Goal: Task Accomplishment & Management: Use online tool/utility

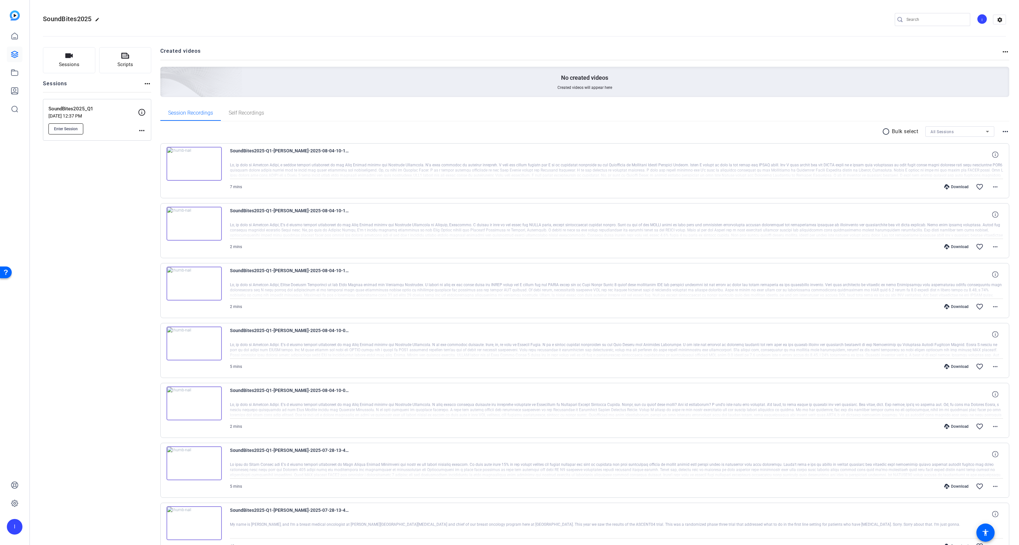
click at [70, 129] on span "Enter Session" at bounding box center [66, 128] width 24 height 5
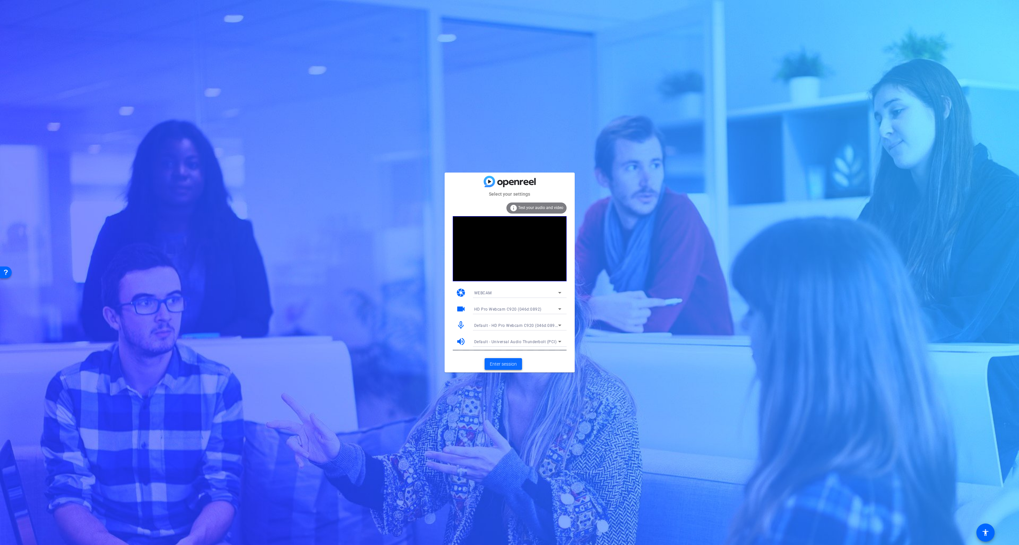
click at [500, 364] on span "Enter session" at bounding box center [503, 363] width 27 height 7
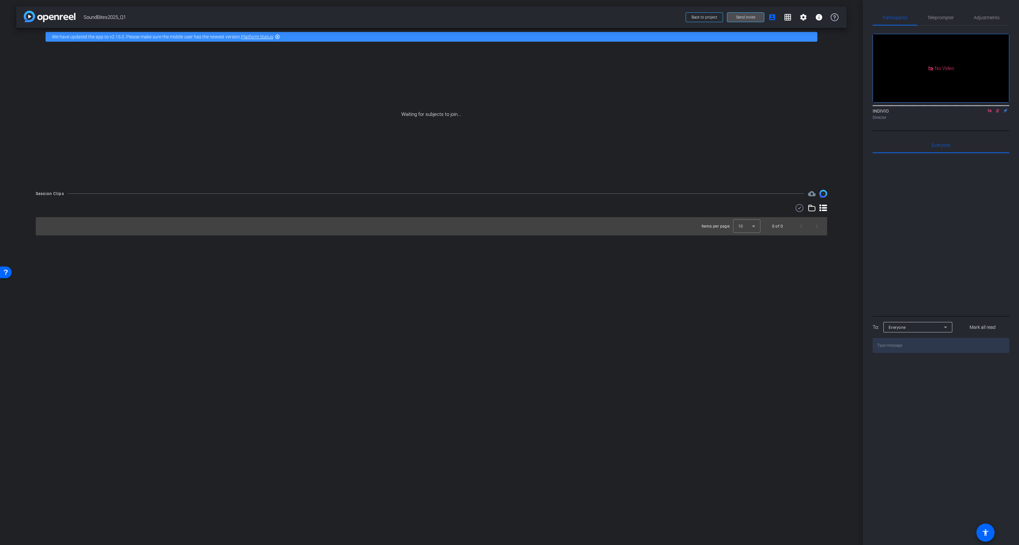
click at [749, 17] on span "Send invite" at bounding box center [745, 17] width 19 height 5
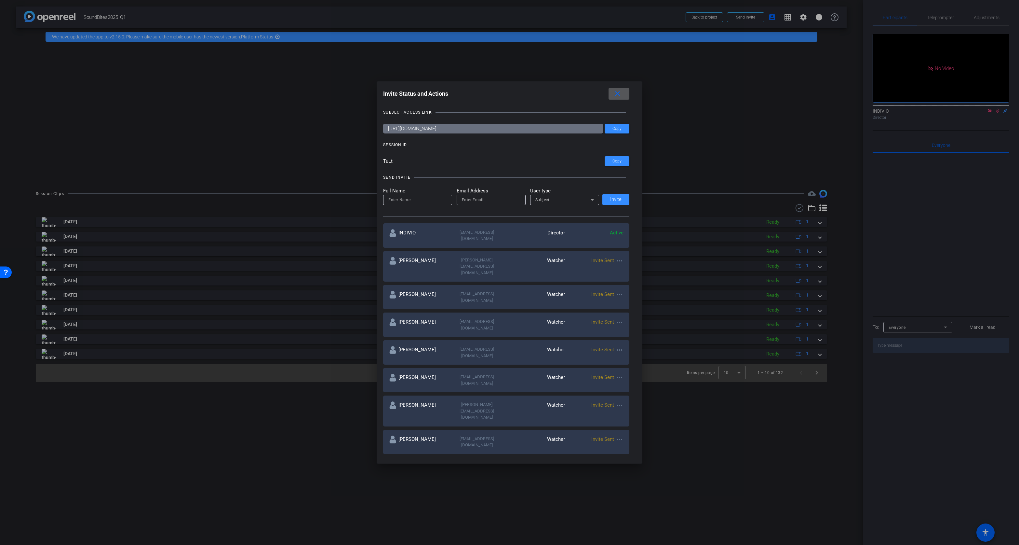
click at [618, 290] on mat-icon "more_horiz" at bounding box center [620, 294] width 8 height 8
click at [623, 295] on span "Re-Send Invite" at bounding box center [643, 296] width 49 height 8
click at [616, 373] on mat-icon "more_horiz" at bounding box center [620, 377] width 8 height 8
click at [620, 364] on span "Re-Send Invite" at bounding box center [643, 365] width 49 height 8
click at [421, 200] on input at bounding box center [417, 200] width 59 height 8
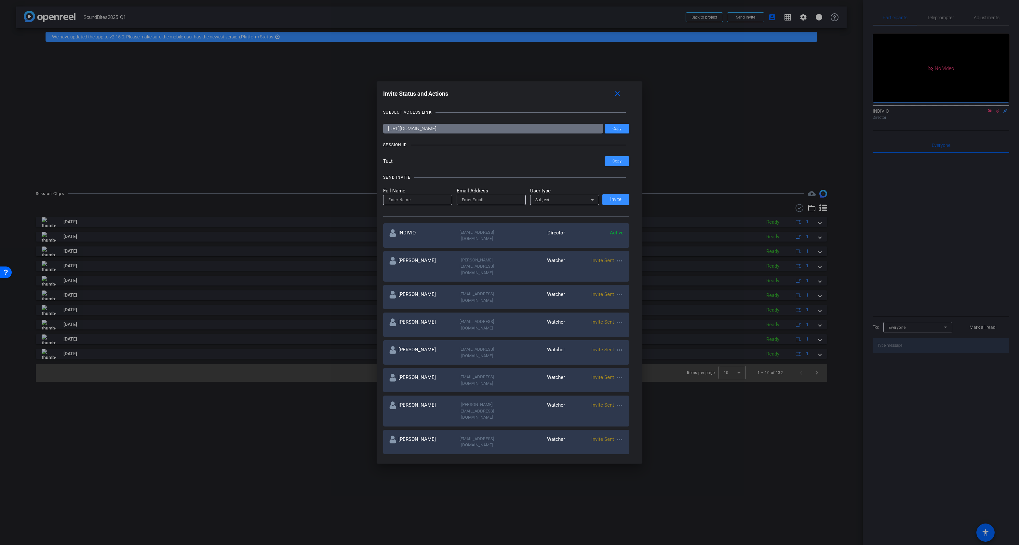
click at [616, 401] on mat-icon "more_horiz" at bounding box center [620, 405] width 8 height 8
click at [623, 380] on span "Remove Immediately" at bounding box center [643, 379] width 49 height 8
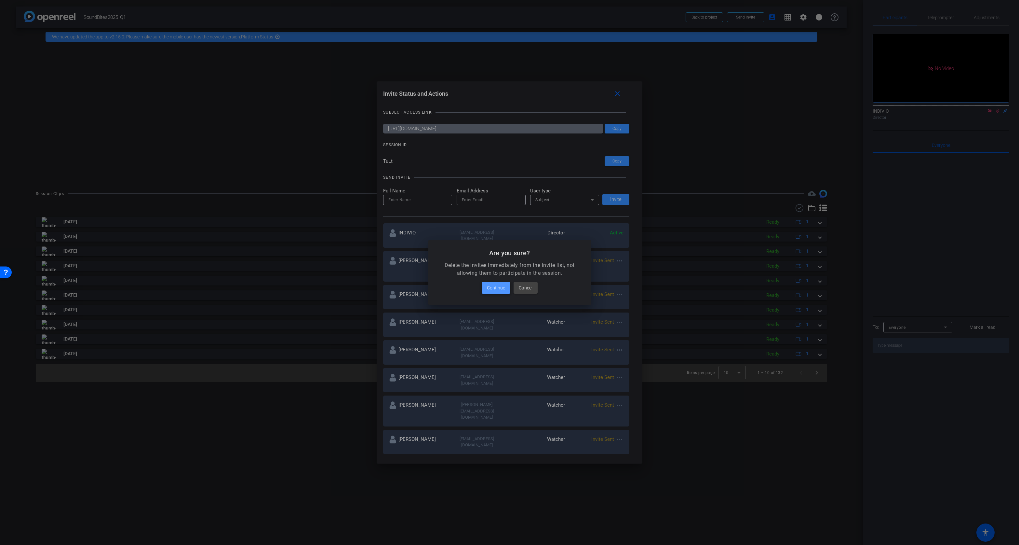
click at [501, 284] on span "Continue" at bounding box center [496, 288] width 18 height 8
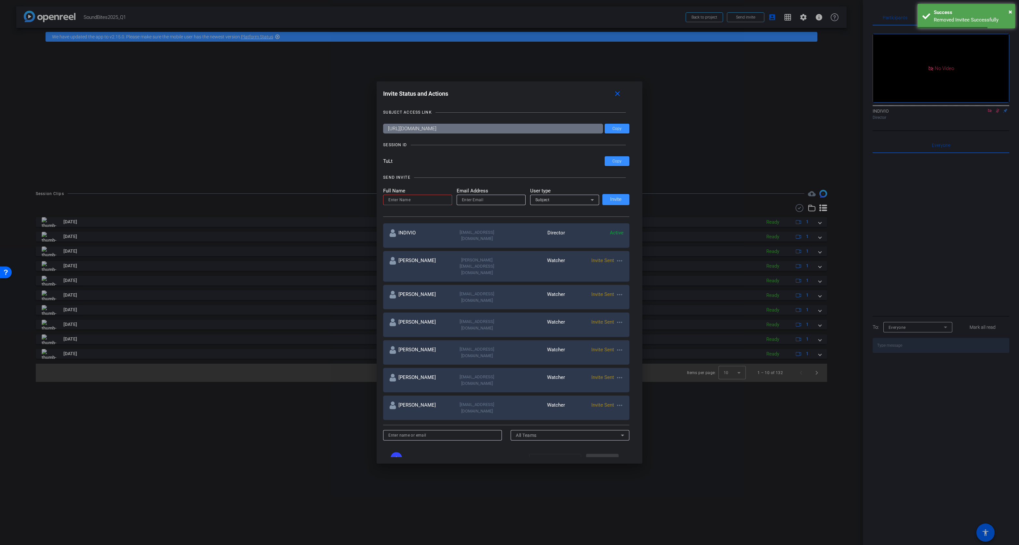
click at [396, 199] on input at bounding box center [417, 200] width 59 height 8
click at [420, 199] on input at bounding box center [417, 200] width 59 height 8
click at [418, 200] on input at bounding box center [417, 200] width 59 height 8
type input "[PERSON_NAME]"
paste input "[PERSON_NAME][EMAIL_ADDRESS][DOMAIN_NAME]"
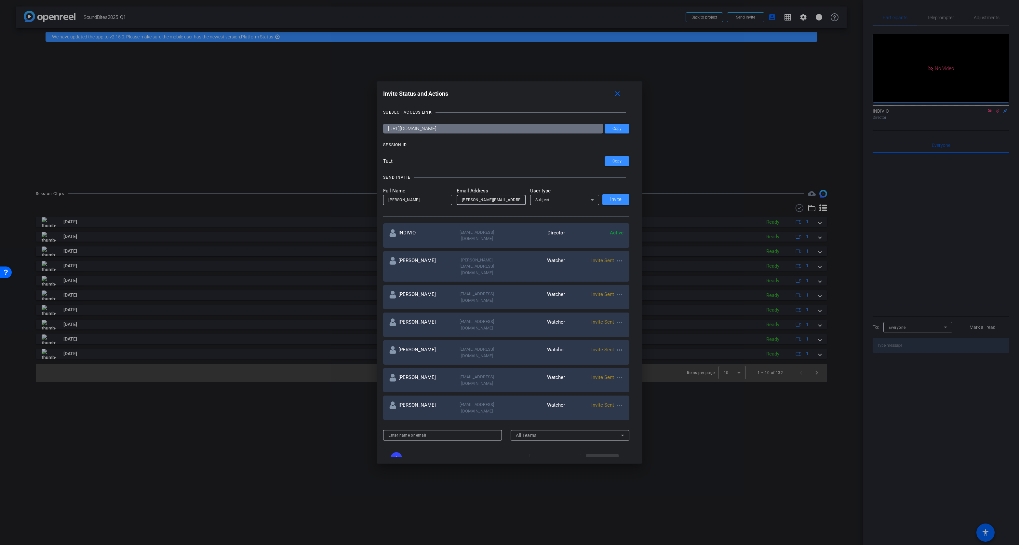
type input "[PERSON_NAME][EMAIL_ADDRESS][DOMAIN_NAME]"
click at [590, 198] on icon at bounding box center [592, 200] width 8 height 8
click at [552, 220] on mat-option "Watcher" at bounding box center [562, 223] width 69 height 10
click at [615, 198] on span "Invite" at bounding box center [615, 199] width 11 height 5
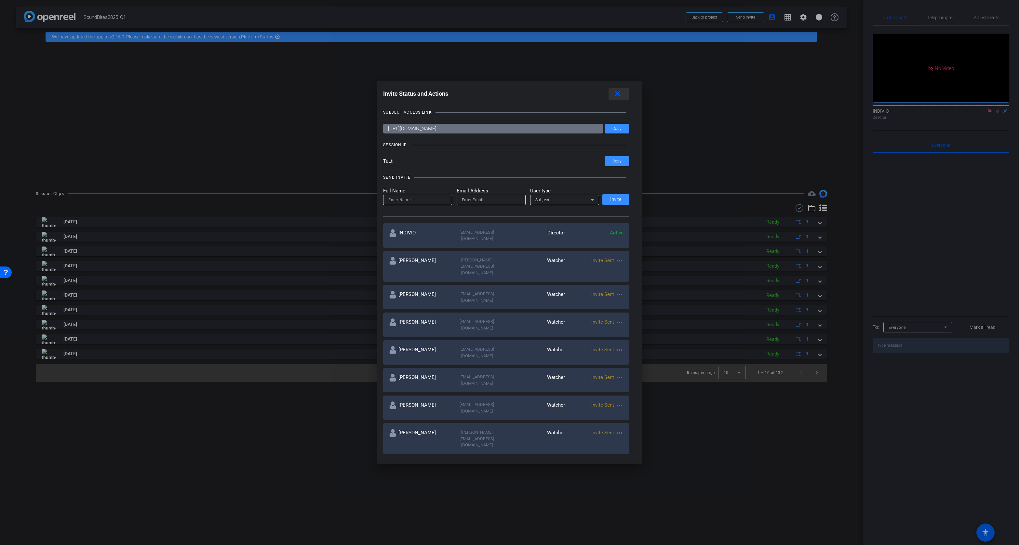
click at [620, 95] on mat-icon "close" at bounding box center [617, 94] width 8 height 8
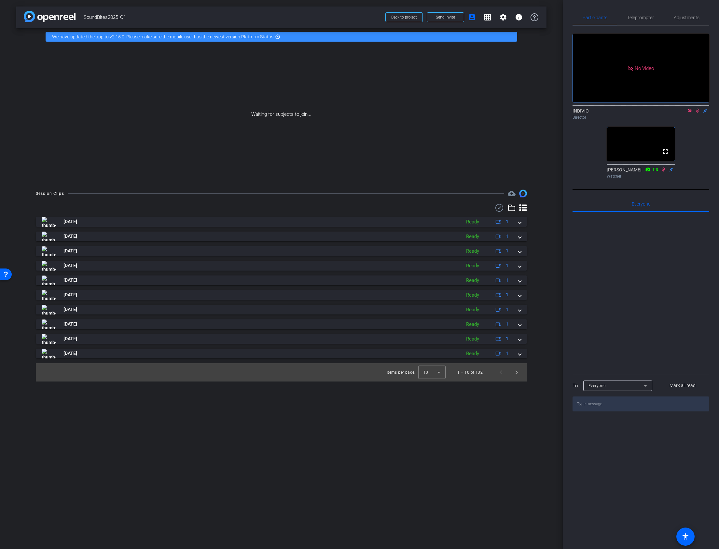
click at [690, 112] on icon at bounding box center [689, 111] width 4 height 4
click at [691, 113] on icon at bounding box center [689, 110] width 5 height 5
click at [437, 18] on span "Send invite" at bounding box center [445, 17] width 19 height 5
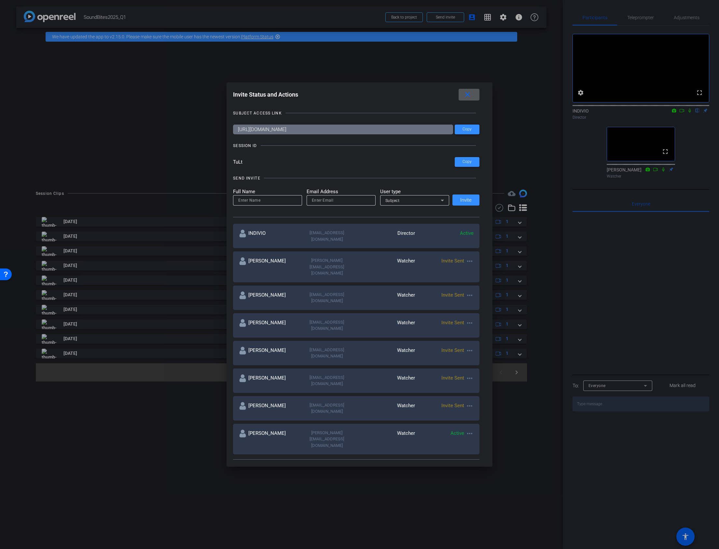
click at [468, 291] on mat-icon "more_horiz" at bounding box center [469, 295] width 8 height 8
click at [474, 295] on span "Re-Send Invite" at bounding box center [493, 297] width 49 height 8
click at [467, 374] on mat-icon "more_horiz" at bounding box center [469, 378] width 8 height 8
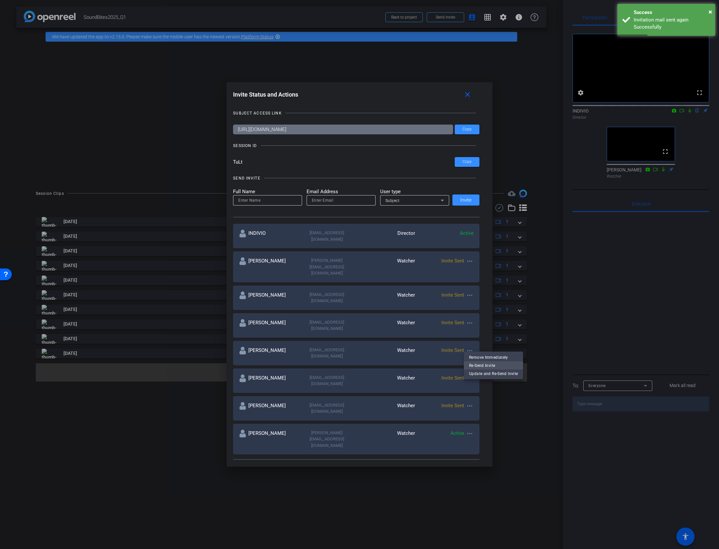
click at [478, 368] on span "Re-Send Invite" at bounding box center [493, 365] width 49 height 8
click at [465, 96] on span at bounding box center [468, 95] width 21 height 16
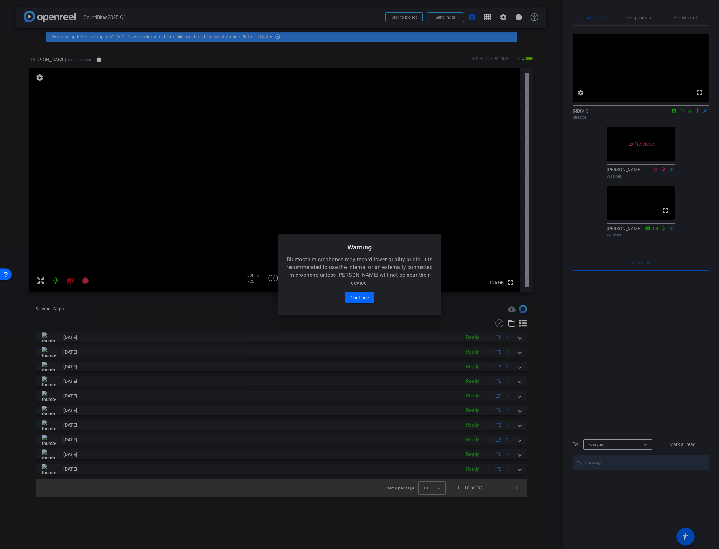
click at [71, 279] on div at bounding box center [359, 274] width 719 height 549
click at [366, 298] on span "Continue" at bounding box center [359, 298] width 18 height 8
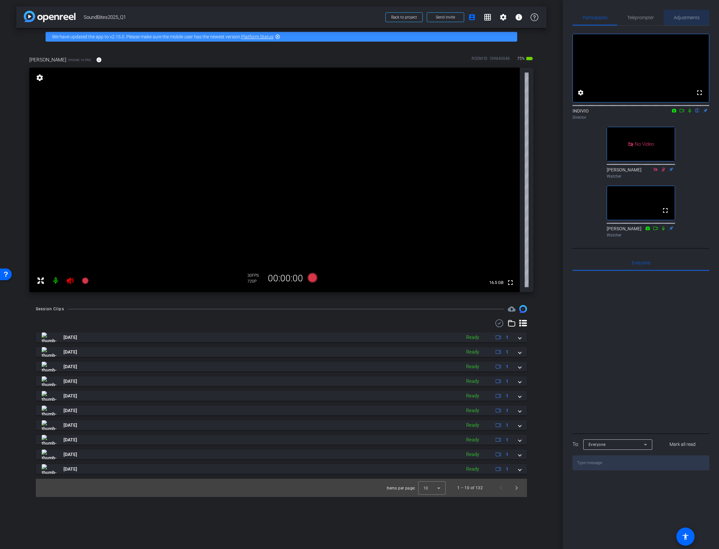
click at [683, 20] on span "Adjustments" at bounding box center [686, 18] width 26 height 16
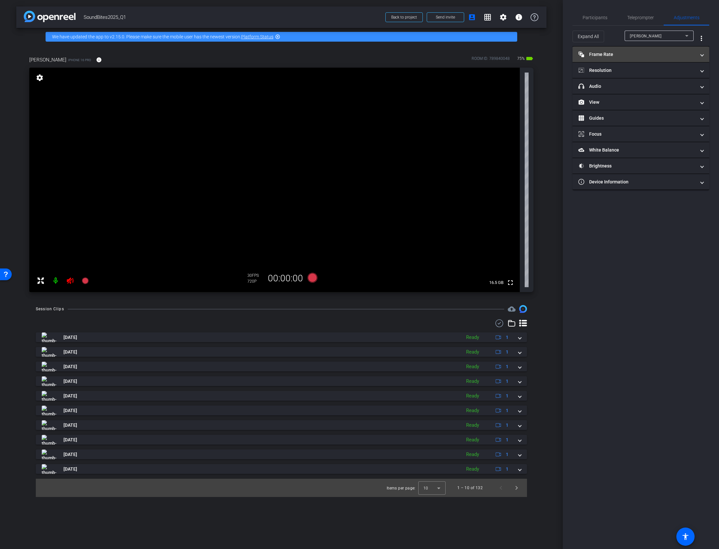
click at [644, 52] on mat-panel-title "Frame Rate Frame Rate" at bounding box center [636, 54] width 117 height 7
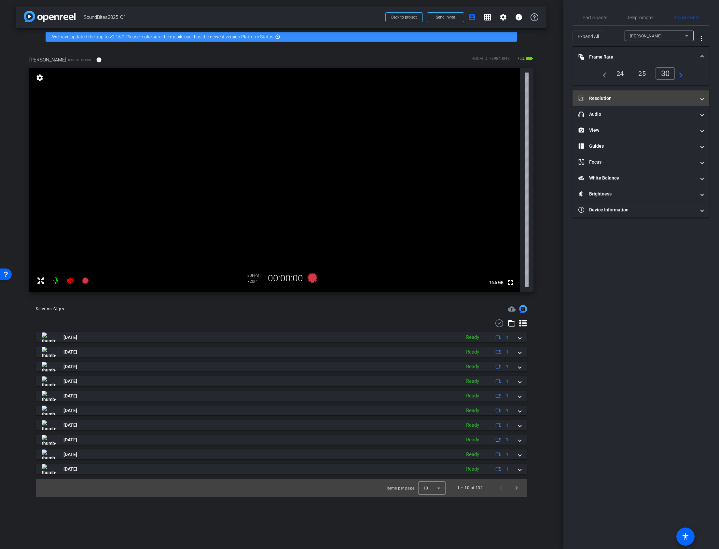
click at [645, 95] on mat-panel-title "Resolution" at bounding box center [636, 98] width 117 height 7
click at [674, 117] on div "4k" at bounding box center [672, 117] width 17 height 11
click at [72, 281] on icon at bounding box center [70, 280] width 7 height 7
click at [71, 281] on icon at bounding box center [70, 281] width 8 height 8
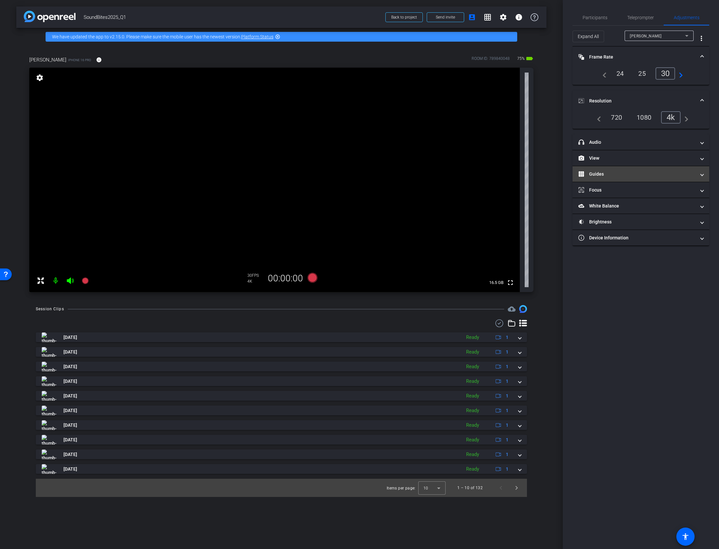
click at [700, 176] on span "Guides" at bounding box center [639, 174] width 122 height 7
click at [649, 197] on span "Enable Guides" at bounding box center [640, 198] width 23 height 10
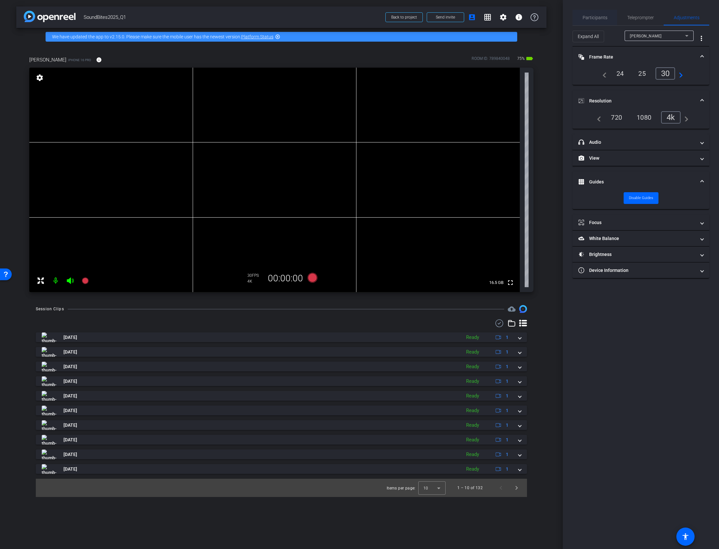
click at [592, 19] on span "Participants" at bounding box center [594, 17] width 25 height 5
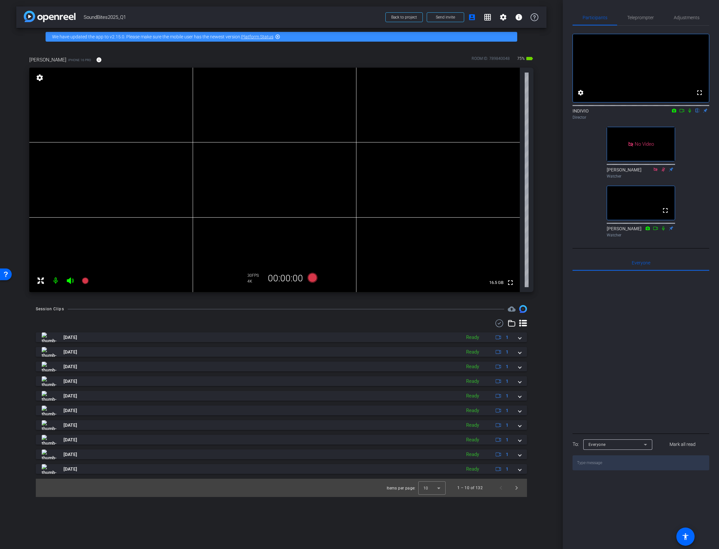
click at [320, 319] on div at bounding box center [281, 323] width 491 height 8
click at [312, 277] on icon at bounding box center [312, 278] width 10 height 10
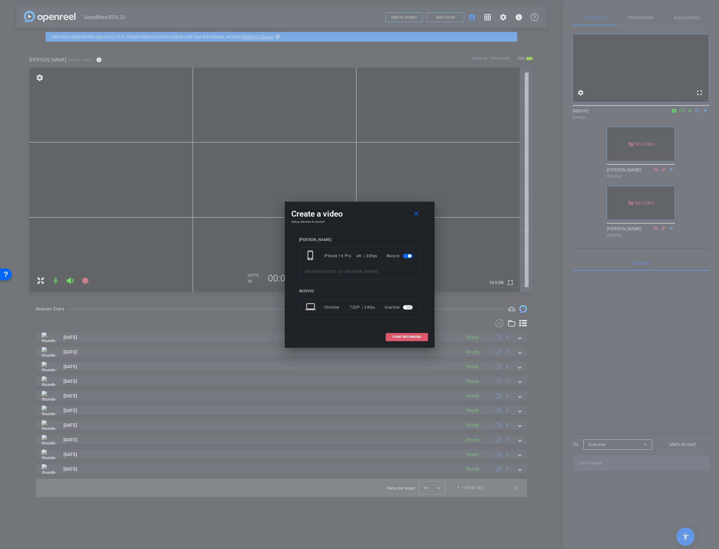
click at [414, 336] on span "START RECORDING" at bounding box center [406, 336] width 29 height 3
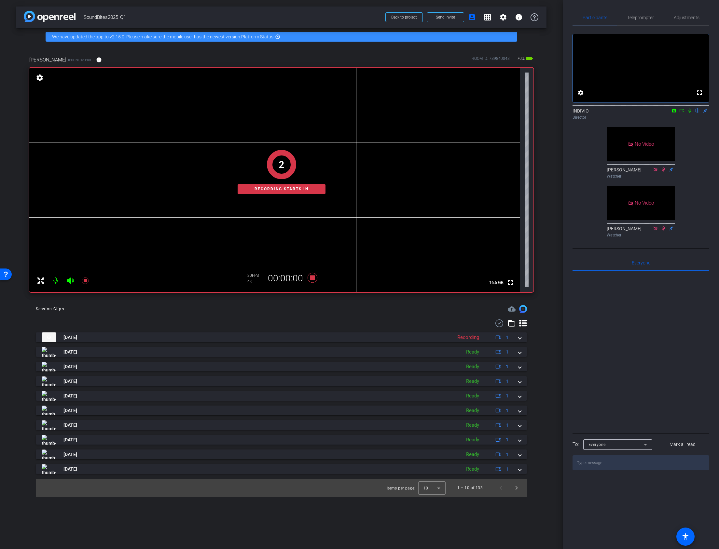
click at [680, 114] on mat-icon at bounding box center [682, 111] width 8 height 6
click at [698, 113] on icon at bounding box center [696, 110] width 5 height 5
click at [312, 278] on icon at bounding box center [312, 278] width 10 height 10
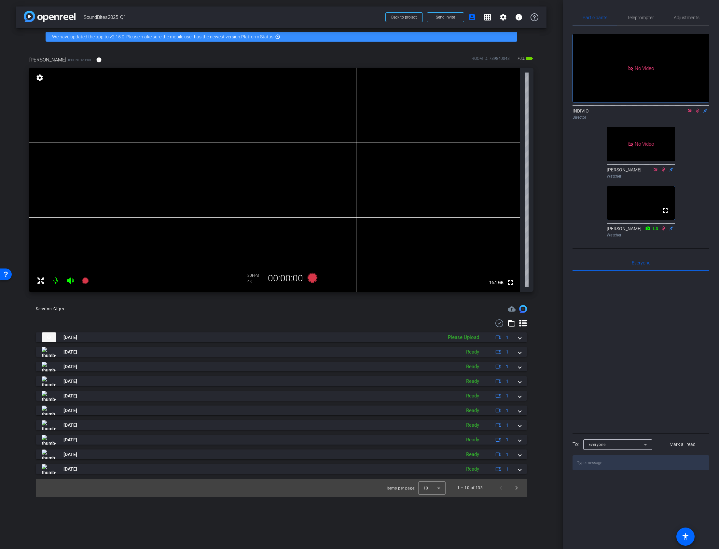
click at [690, 113] on icon at bounding box center [689, 110] width 5 height 5
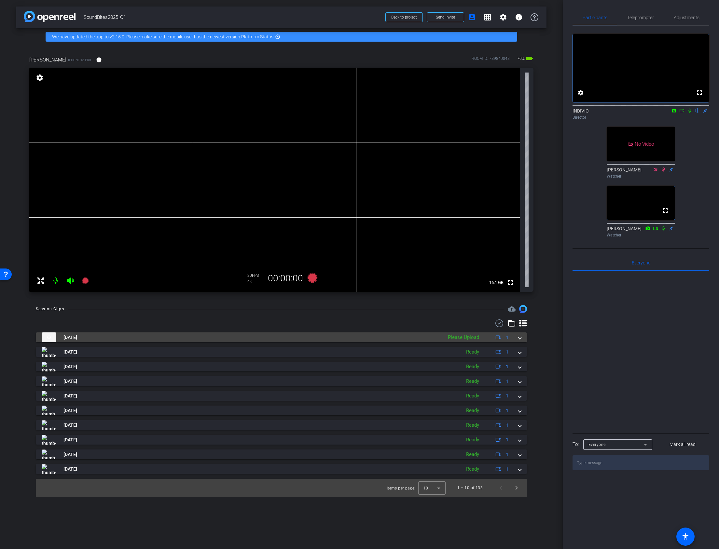
click at [519, 335] on span at bounding box center [519, 337] width 3 height 7
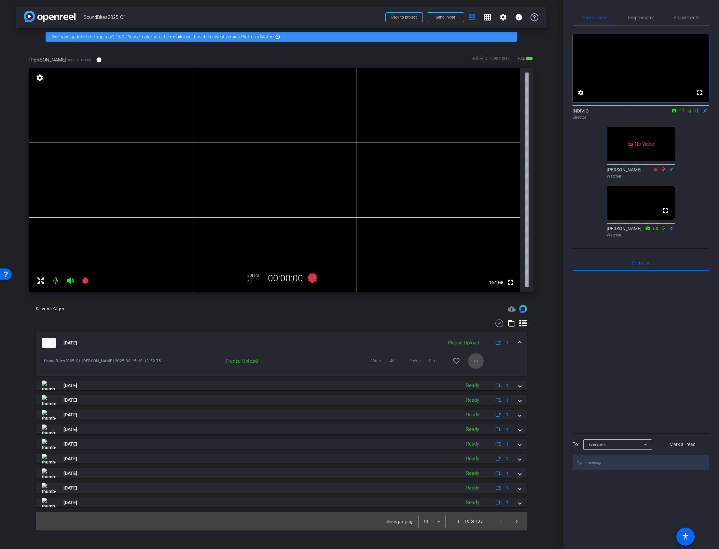
click at [476, 359] on mat-icon "more_horiz" at bounding box center [476, 361] width 8 height 8
click at [480, 374] on span "Upload" at bounding box center [486, 375] width 26 height 8
click at [476, 361] on mat-icon "more_horiz" at bounding box center [476, 361] width 8 height 8
click at [478, 372] on span "Download Original" at bounding box center [496, 375] width 47 height 8
click at [519, 342] on span at bounding box center [519, 343] width 3 height 7
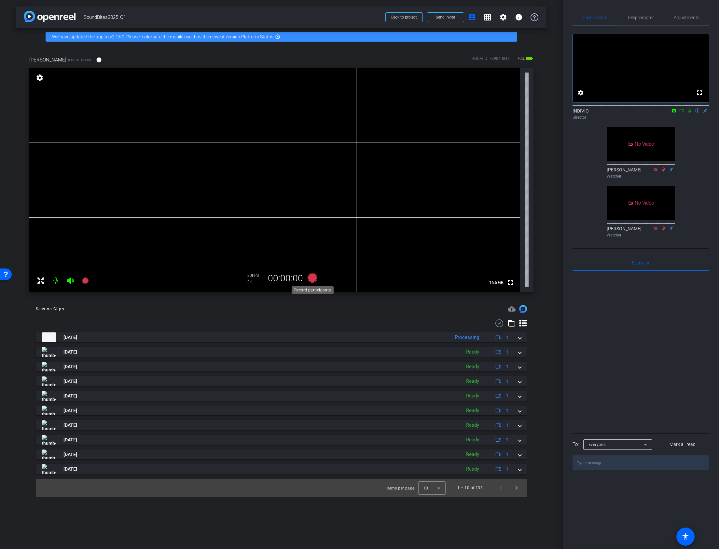
click at [312, 278] on icon at bounding box center [312, 278] width 10 height 10
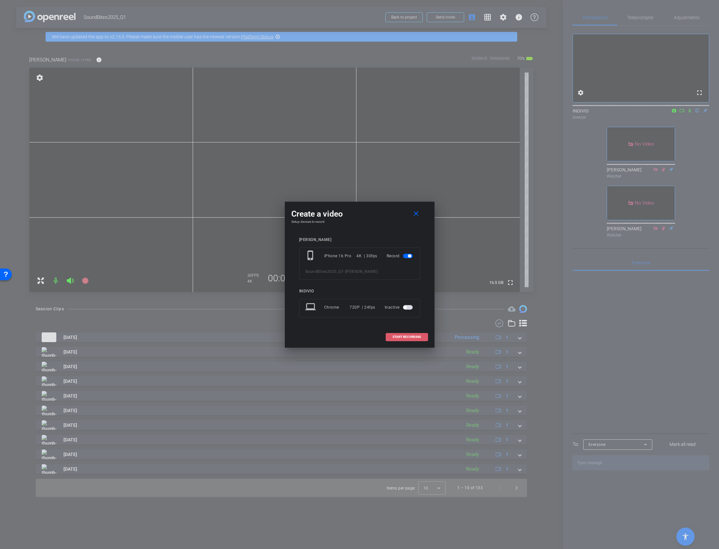
click at [406, 339] on span at bounding box center [407, 337] width 42 height 16
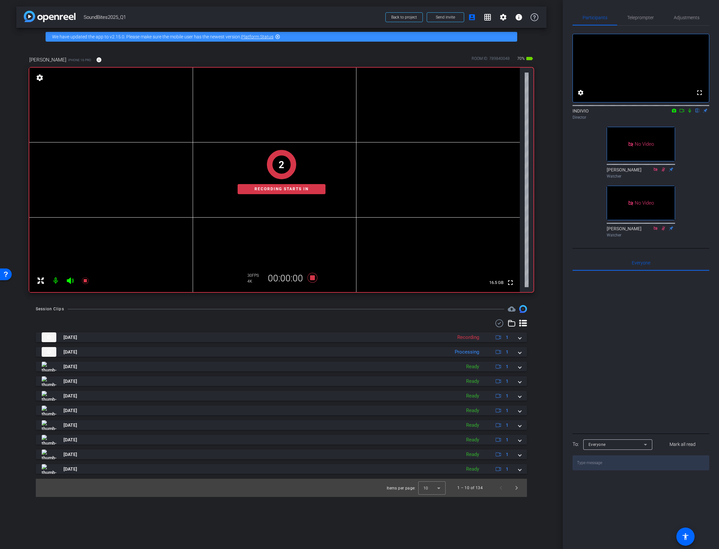
click at [682, 113] on icon at bounding box center [681, 110] width 5 height 5
click at [697, 113] on icon at bounding box center [696, 110] width 5 height 5
click at [312, 277] on icon at bounding box center [312, 278] width 10 height 10
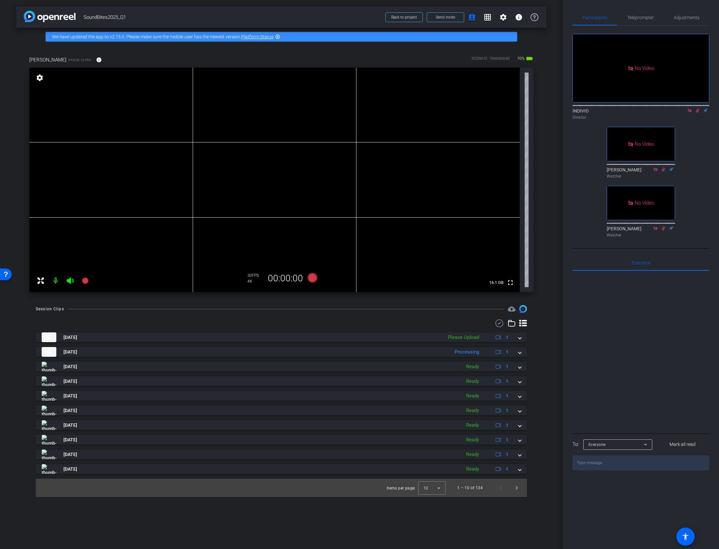
click at [690, 112] on icon at bounding box center [689, 111] width 4 height 4
click at [690, 113] on icon at bounding box center [690, 111] width 4 height 4
click at [258, 317] on div "Session Clips cloud_upload [DATE] Please Upload 1 SoundBites2025-Q1-[PERSON_NAM…" at bounding box center [281, 401] width 530 height 192
click at [594, 387] on div at bounding box center [640, 351] width 137 height 161
click at [311, 278] on icon at bounding box center [312, 278] width 10 height 10
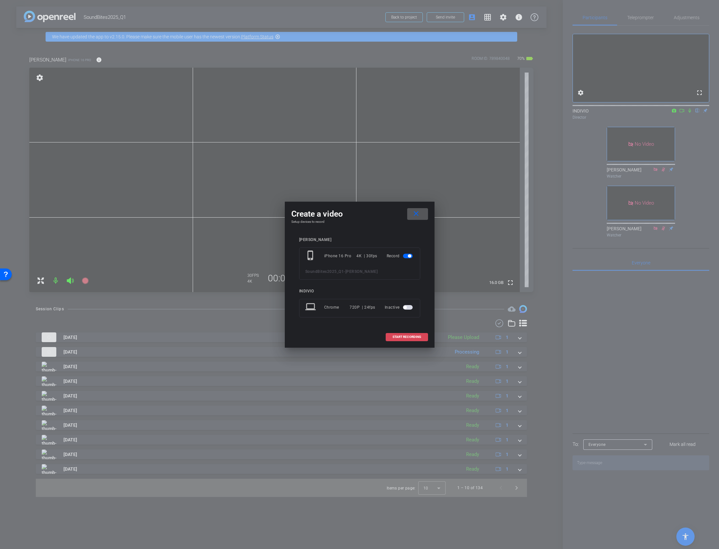
click at [404, 339] on span at bounding box center [407, 337] width 42 height 16
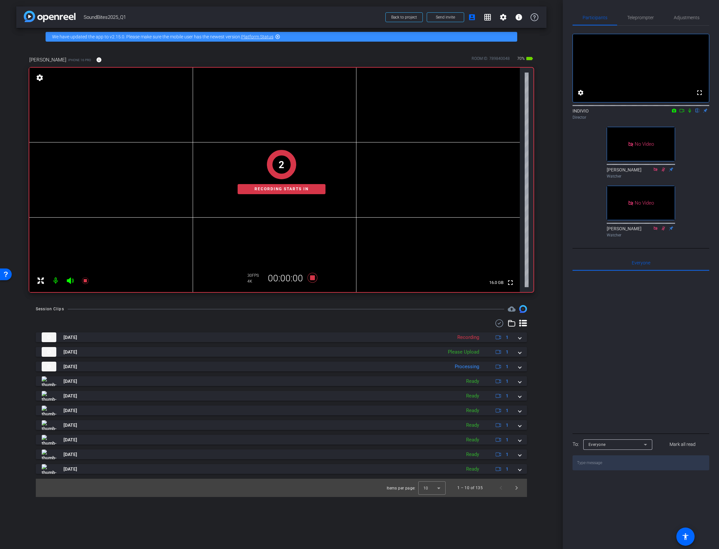
click at [681, 120] on div "INDIVIO flip Director" at bounding box center [640, 114] width 137 height 13
click at [681, 113] on icon at bounding box center [681, 110] width 5 height 5
click at [697, 113] on icon at bounding box center [696, 110] width 5 height 5
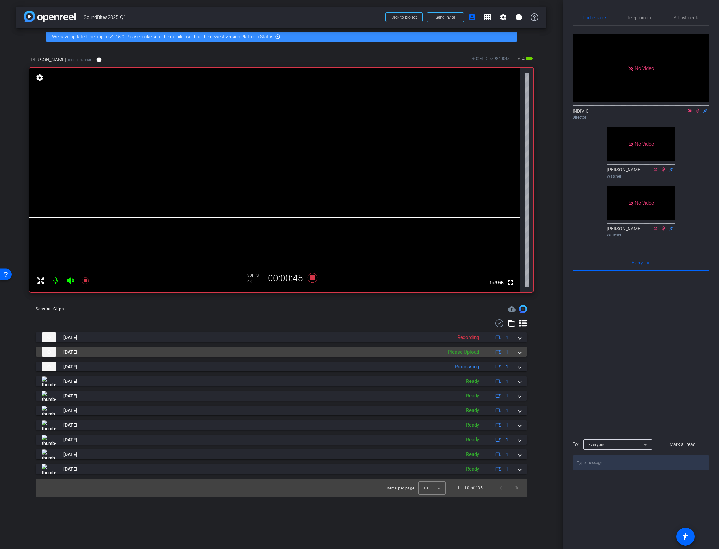
click at [520, 353] on span at bounding box center [519, 352] width 3 height 7
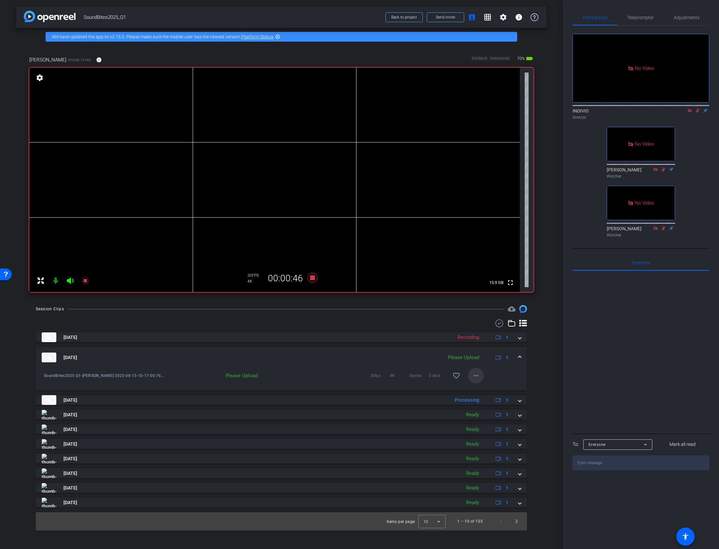
click at [473, 374] on mat-icon "more_horiz" at bounding box center [476, 376] width 8 height 8
click at [478, 390] on span "Upload" at bounding box center [486, 389] width 26 height 8
click at [519, 356] on span at bounding box center [519, 357] width 3 height 7
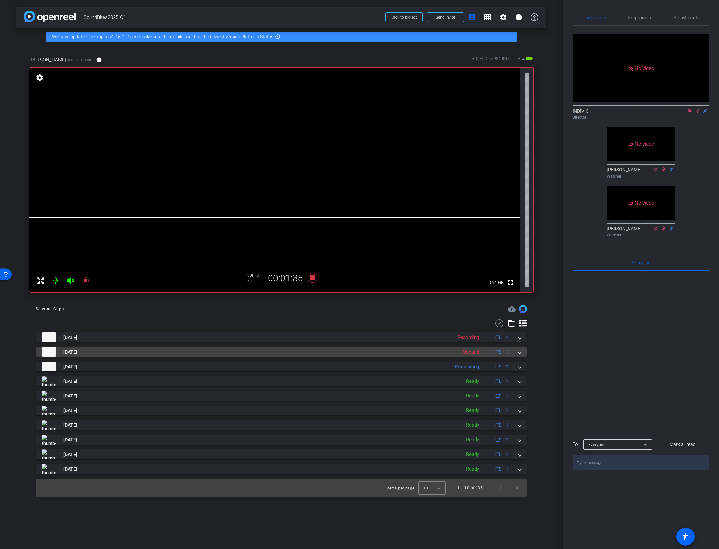
click at [519, 354] on span at bounding box center [519, 352] width 3 height 7
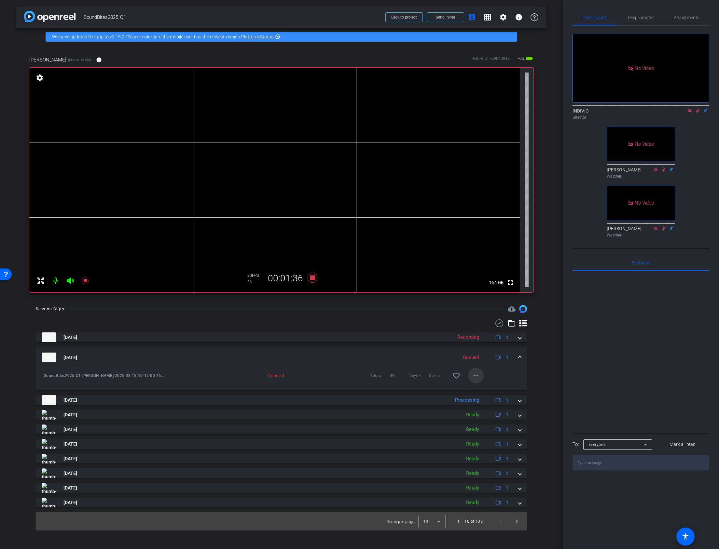
click at [474, 375] on mat-icon "more_horiz" at bounding box center [476, 376] width 8 height 8
click at [474, 389] on span "Download Original" at bounding box center [496, 389] width 47 height 8
click at [519, 357] on span at bounding box center [519, 357] width 3 height 7
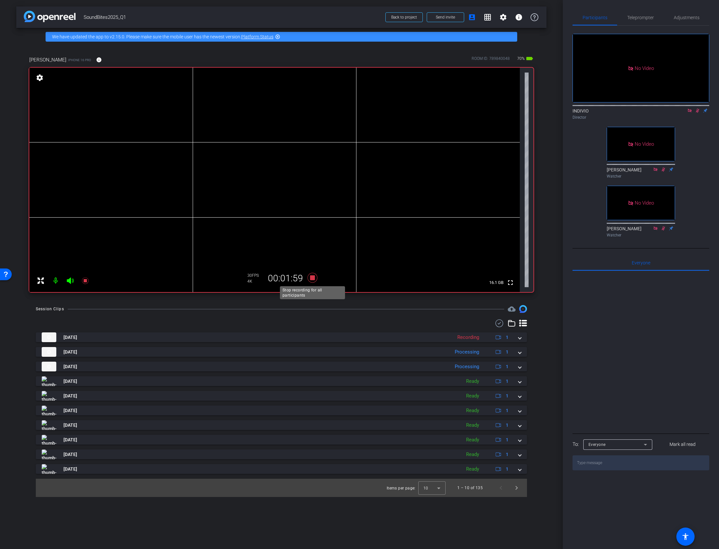
click at [313, 278] on icon at bounding box center [312, 278] width 10 height 10
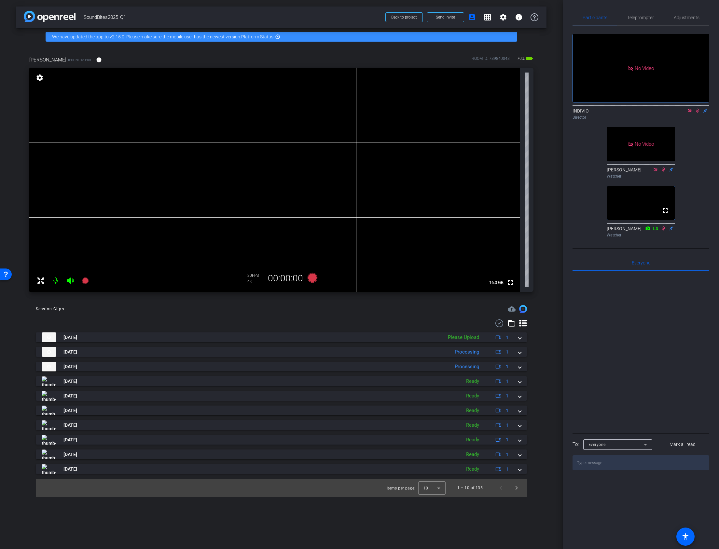
click at [690, 113] on icon at bounding box center [689, 110] width 5 height 5
click at [691, 113] on icon at bounding box center [689, 110] width 5 height 5
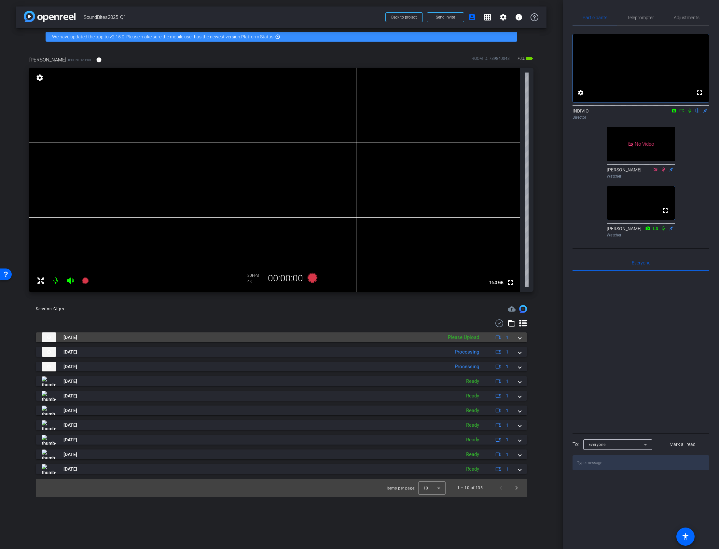
click at [520, 338] on span at bounding box center [519, 337] width 3 height 7
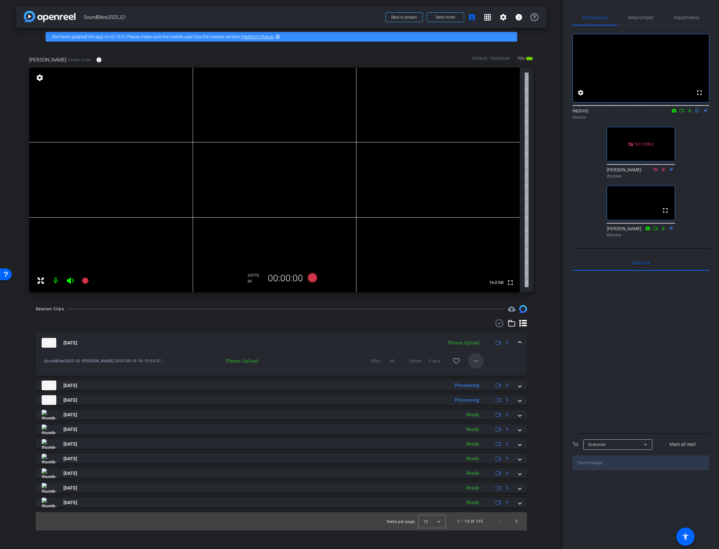
click at [478, 359] on mat-icon "more_horiz" at bounding box center [476, 361] width 8 height 8
click at [478, 374] on span "Upload" at bounding box center [486, 375] width 26 height 8
click at [477, 361] on mat-icon "more_horiz" at bounding box center [476, 361] width 8 height 8
click at [537, 346] on div at bounding box center [359, 274] width 719 height 549
click at [519, 342] on span at bounding box center [519, 343] width 3 height 7
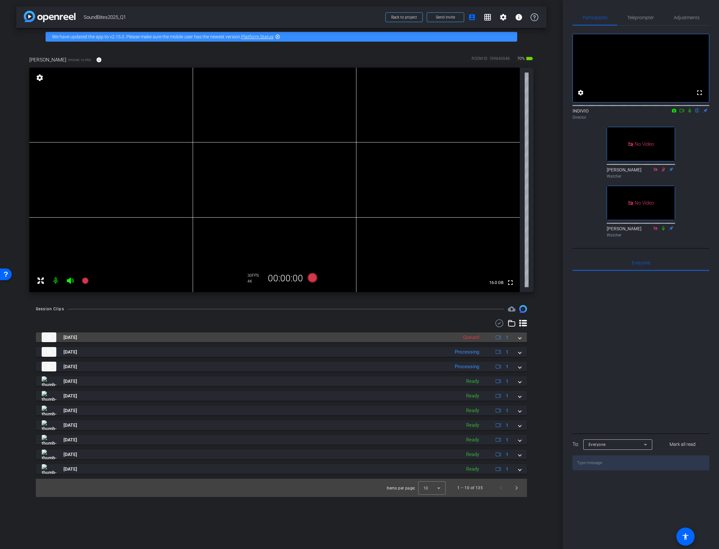
click at [518, 337] on span at bounding box center [519, 337] width 3 height 7
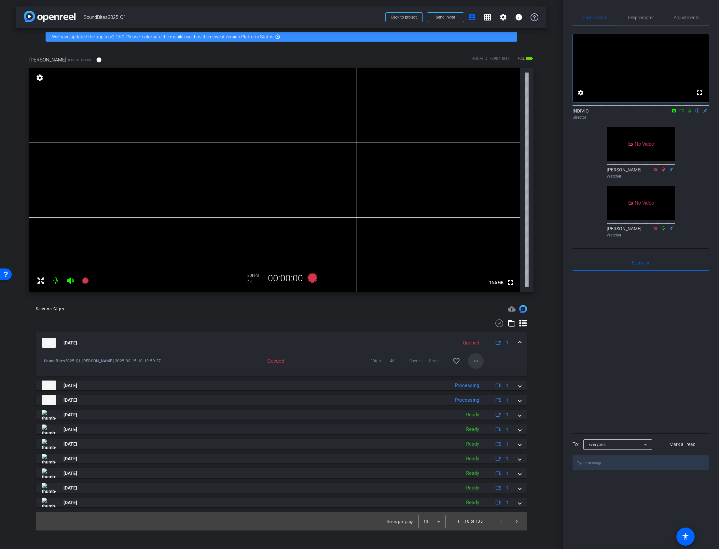
click at [476, 363] on mat-icon "more_horiz" at bounding box center [476, 361] width 8 height 8
click at [477, 375] on span "Download Original" at bounding box center [496, 375] width 47 height 8
click at [519, 343] on span at bounding box center [519, 343] width 3 height 7
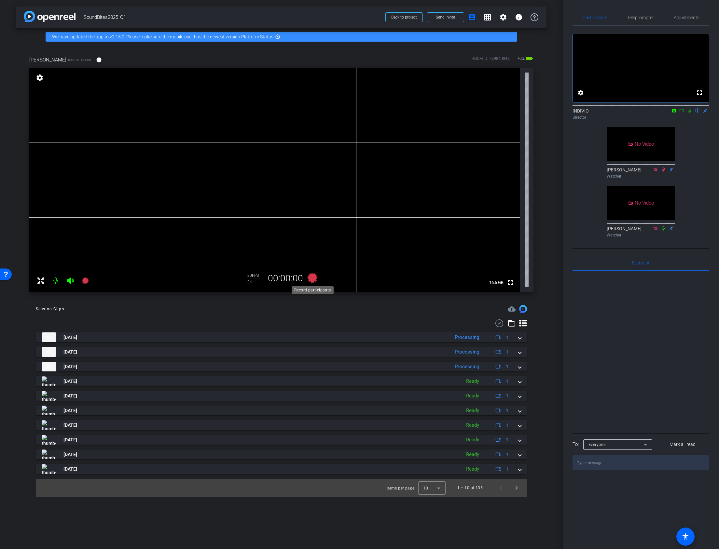
click at [312, 276] on icon at bounding box center [312, 278] width 10 height 10
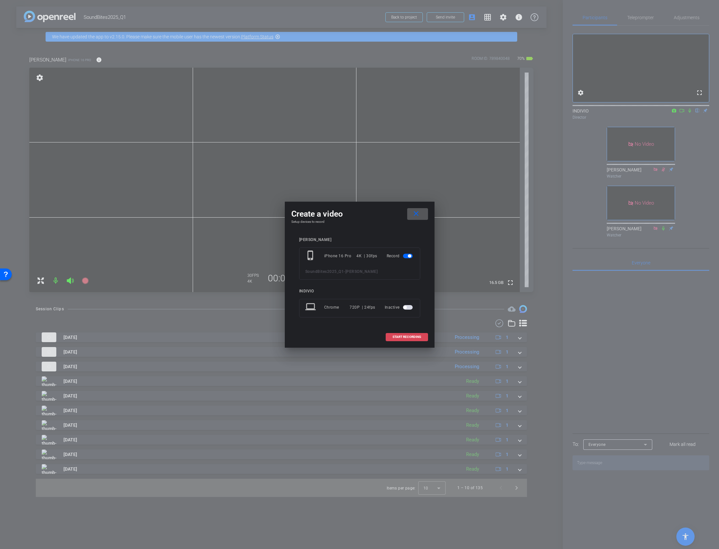
click at [412, 337] on span "START RECORDING" at bounding box center [406, 336] width 29 height 3
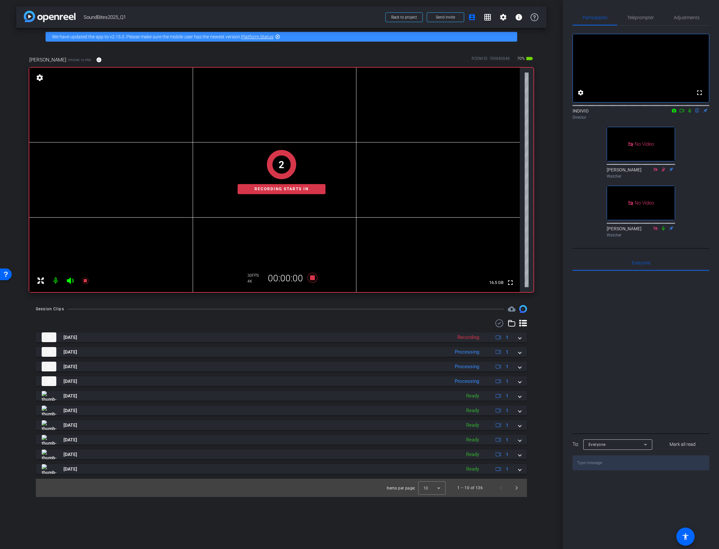
click at [681, 112] on icon at bounding box center [681, 110] width 5 height 3
click at [697, 113] on icon at bounding box center [696, 110] width 5 height 5
click at [339, 324] on div at bounding box center [281, 323] width 491 height 8
click at [313, 276] on icon at bounding box center [312, 278] width 10 height 10
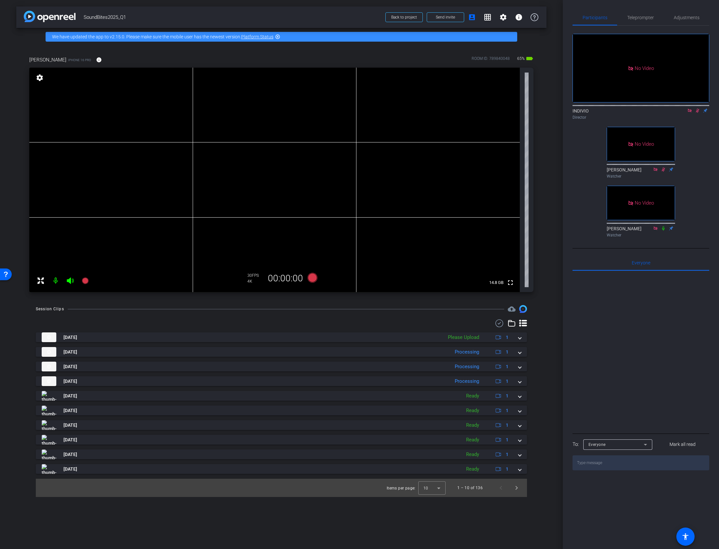
click at [688, 113] on icon at bounding box center [689, 110] width 5 height 5
click at [689, 113] on icon at bounding box center [690, 111] width 4 height 4
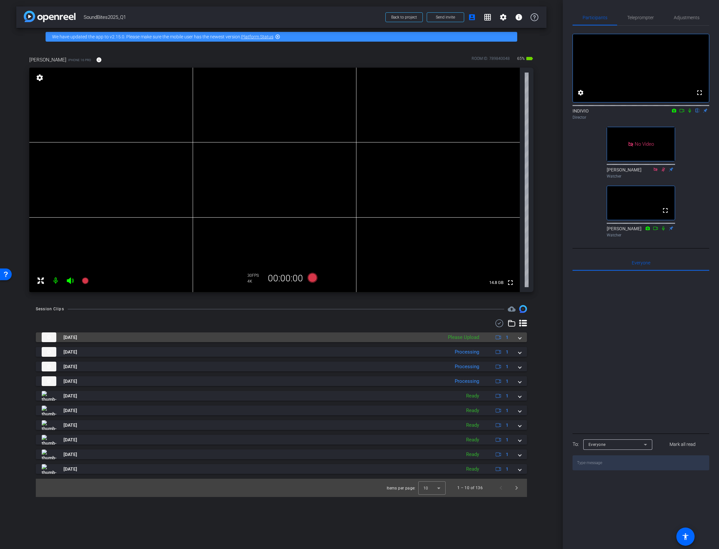
click at [520, 336] on span at bounding box center [519, 337] width 3 height 7
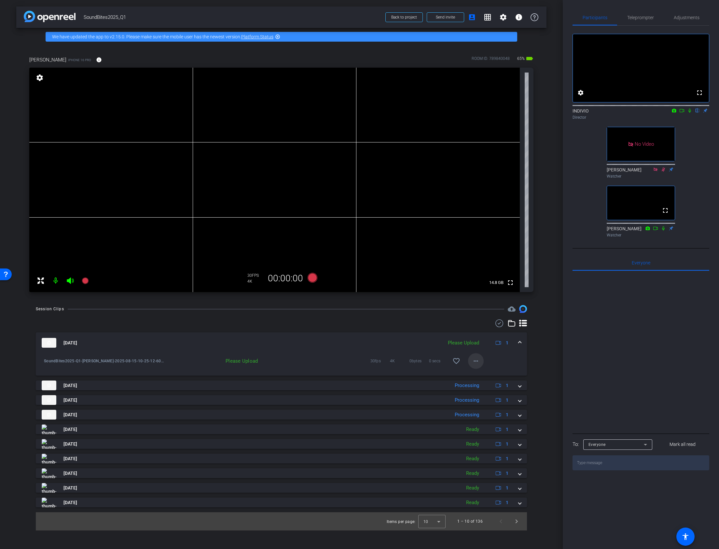
click at [477, 361] on mat-icon "more_horiz" at bounding box center [476, 361] width 8 height 8
click at [477, 377] on span "Upload" at bounding box center [486, 375] width 26 height 8
click at [476, 360] on mat-icon "more_horiz" at bounding box center [476, 361] width 8 height 8
click at [506, 358] on div at bounding box center [359, 274] width 719 height 549
click at [477, 362] on mat-icon "more_horiz" at bounding box center [476, 361] width 8 height 8
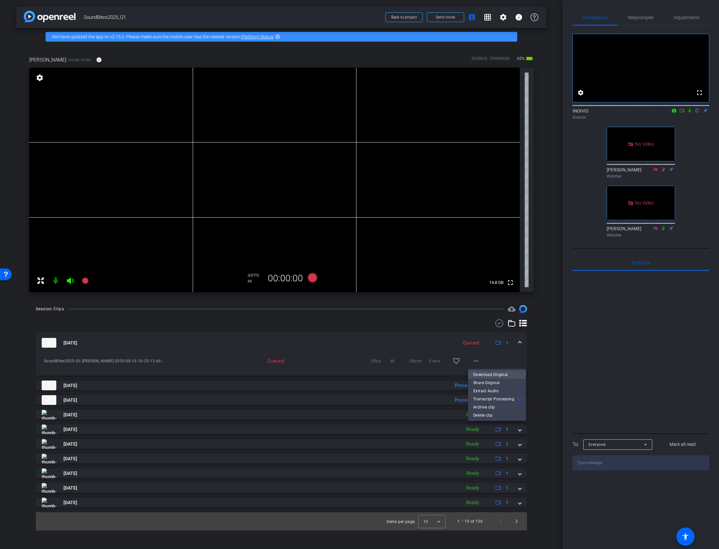
click at [481, 377] on span "Download Original" at bounding box center [496, 375] width 47 height 8
click at [520, 343] on span at bounding box center [519, 343] width 3 height 7
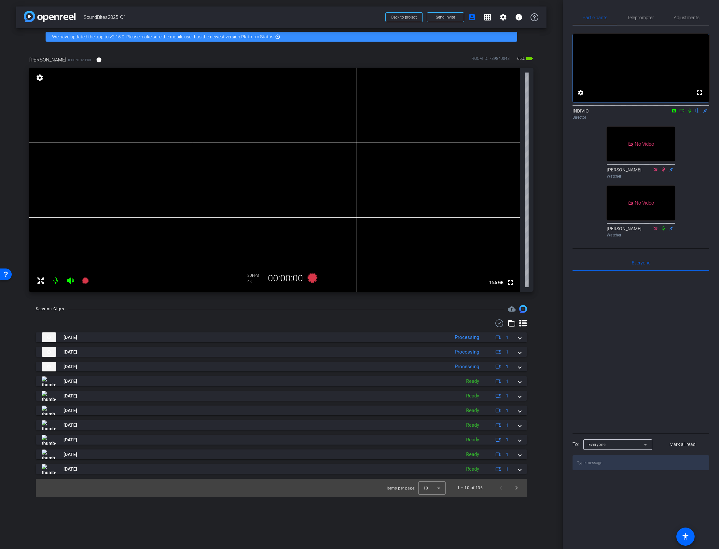
click at [690, 113] on icon at bounding box center [689, 111] width 3 height 4
click at [691, 113] on icon at bounding box center [689, 110] width 5 height 5
click at [330, 303] on div "arrow_back SoundBites2025_Q1 Back to project Send invite account_box grid_on se…" at bounding box center [281, 274] width 562 height 549
click at [313, 278] on icon at bounding box center [312, 278] width 10 height 10
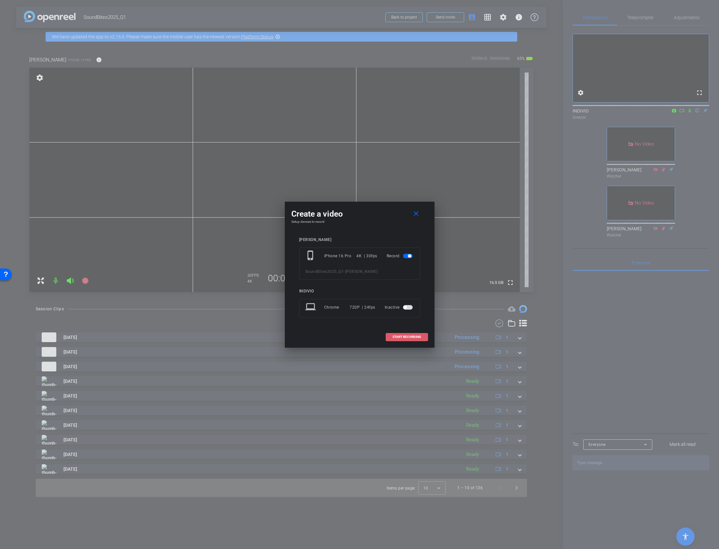
click at [408, 339] on span at bounding box center [407, 337] width 42 height 16
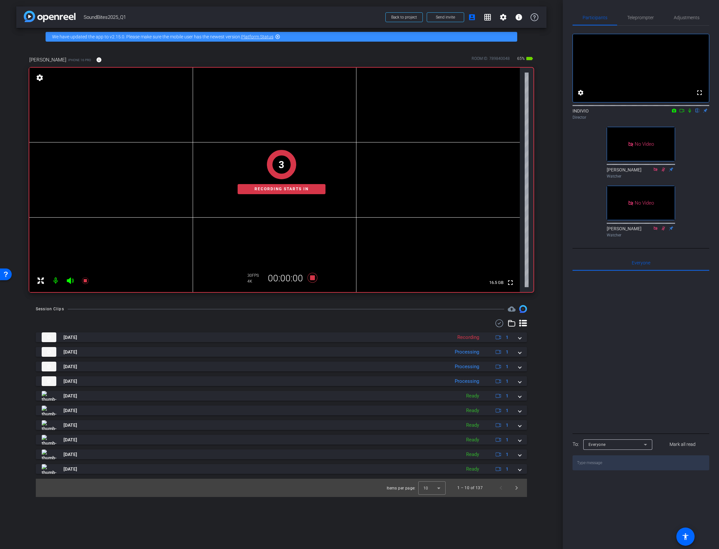
click at [684, 113] on icon at bounding box center [681, 110] width 5 height 5
click at [698, 113] on icon at bounding box center [696, 110] width 5 height 5
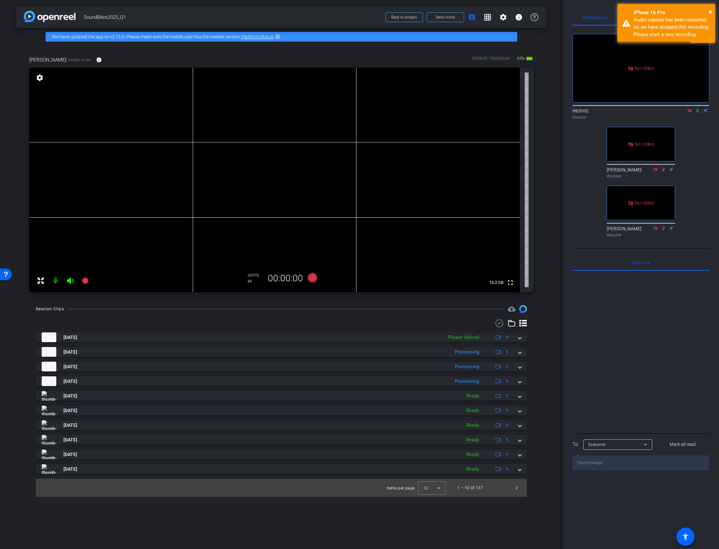
click at [438, 250] on video at bounding box center [274, 180] width 490 height 224
click at [313, 276] on icon at bounding box center [312, 278] width 10 height 10
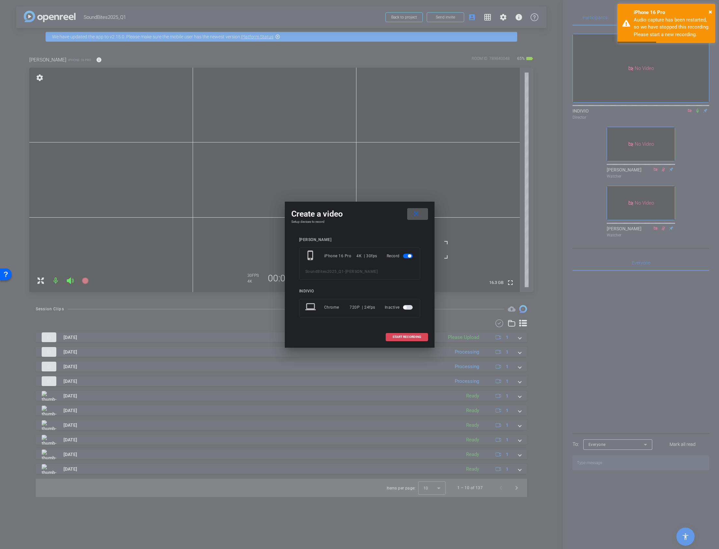
click at [414, 335] on span "START RECORDING" at bounding box center [406, 336] width 29 height 3
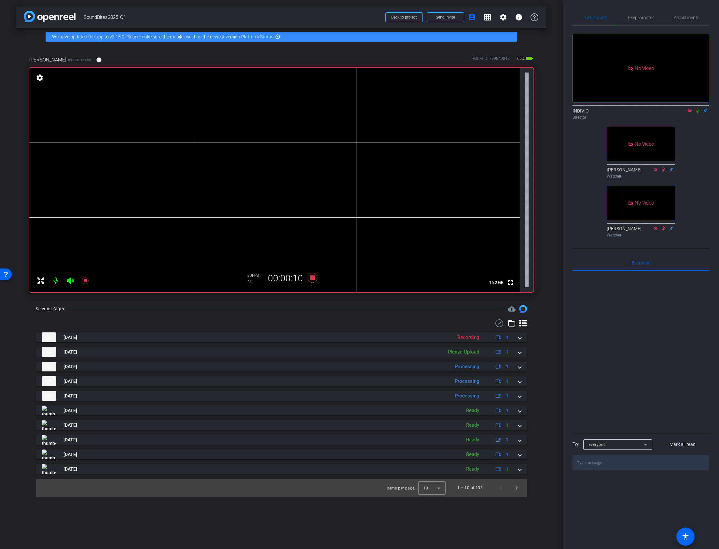
click at [697, 113] on icon at bounding box center [697, 111] width 3 height 4
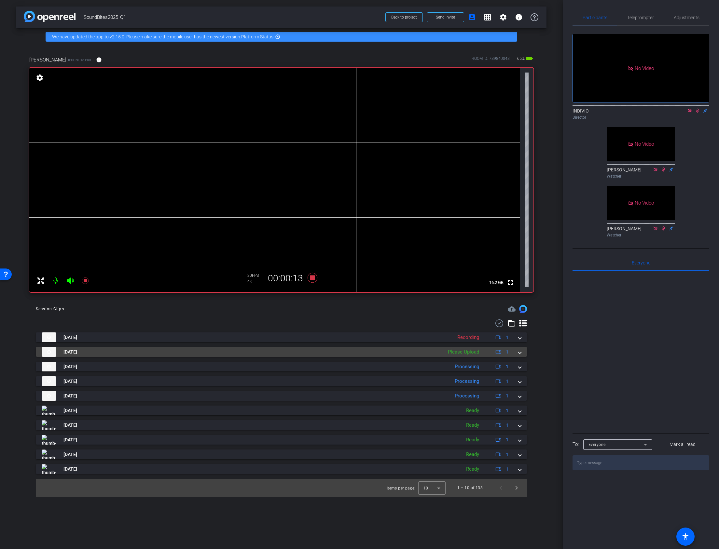
click at [521, 353] on mat-expansion-panel-header "[DATE] Please Upload 1" at bounding box center [281, 352] width 491 height 10
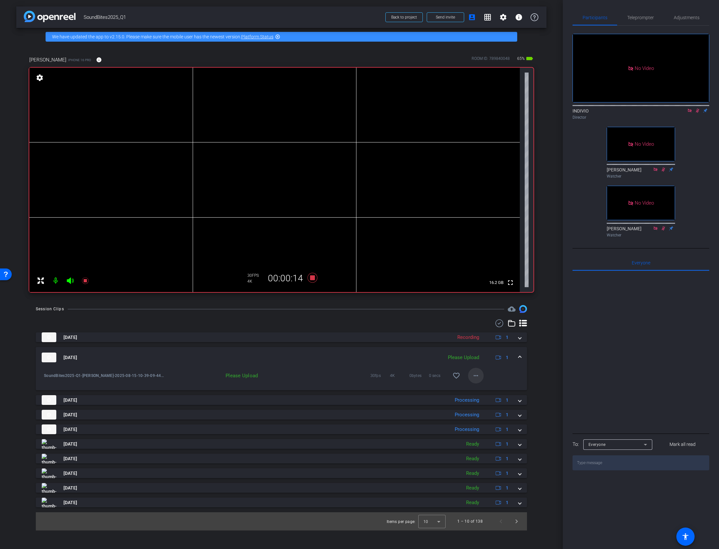
click at [476, 373] on mat-icon "more_horiz" at bounding box center [476, 376] width 8 height 8
click at [478, 388] on span "Upload" at bounding box center [486, 389] width 26 height 8
click at [475, 377] on mat-icon "more_horiz" at bounding box center [476, 376] width 8 height 8
click at [475, 387] on span "Download Original" at bounding box center [496, 389] width 47 height 8
click at [520, 357] on span at bounding box center [519, 357] width 3 height 7
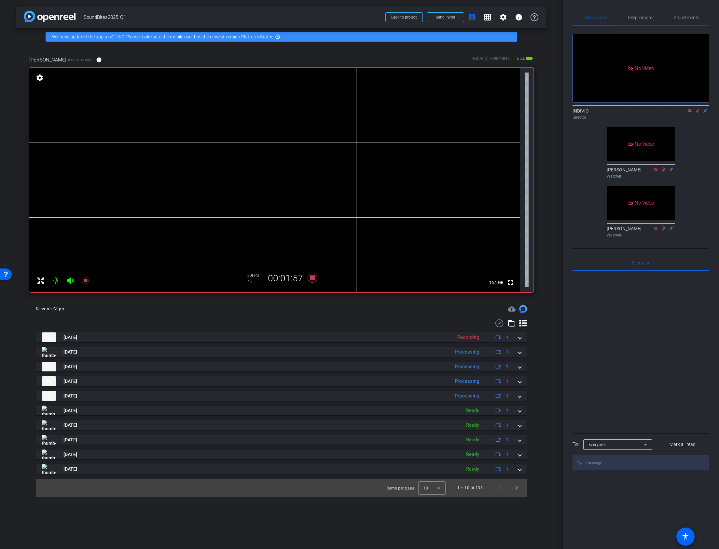
click at [696, 113] on icon at bounding box center [697, 111] width 4 height 4
click at [689, 112] on icon at bounding box center [689, 111] width 4 height 4
click at [312, 278] on icon at bounding box center [312, 278] width 10 height 10
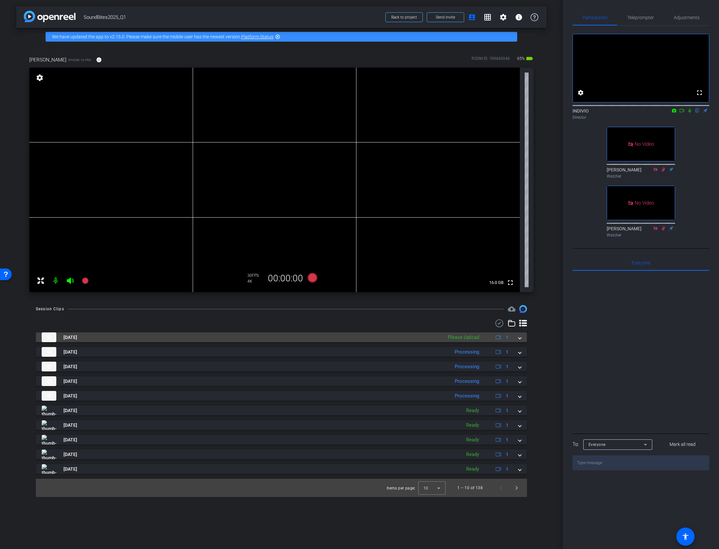
click at [519, 338] on span at bounding box center [519, 337] width 3 height 7
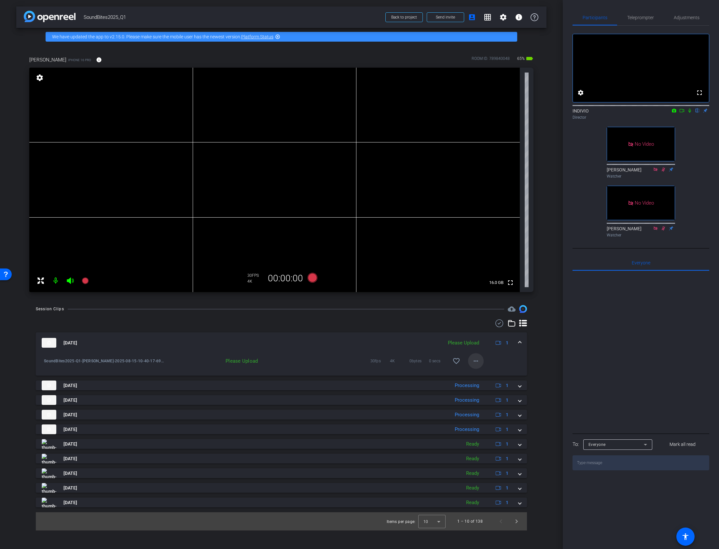
click at [476, 359] on mat-icon "more_horiz" at bounding box center [476, 361] width 8 height 8
click at [477, 375] on span "Upload" at bounding box center [486, 375] width 26 height 8
click at [314, 277] on icon at bounding box center [312, 278] width 10 height 10
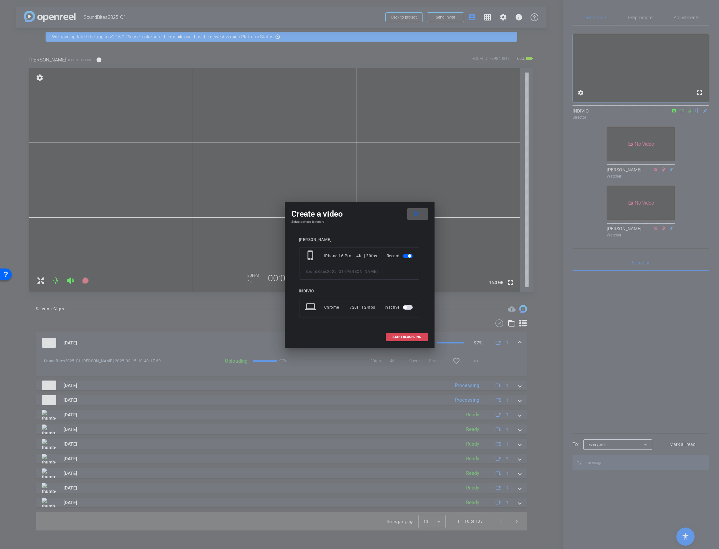
click at [412, 338] on span "START RECORDING" at bounding box center [406, 336] width 29 height 3
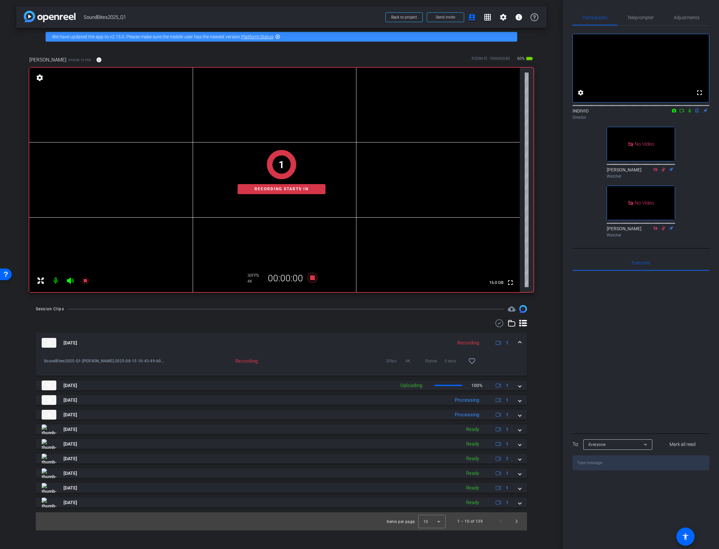
click at [681, 114] on mat-icon at bounding box center [682, 111] width 8 height 6
click at [697, 113] on icon at bounding box center [696, 110] width 5 height 5
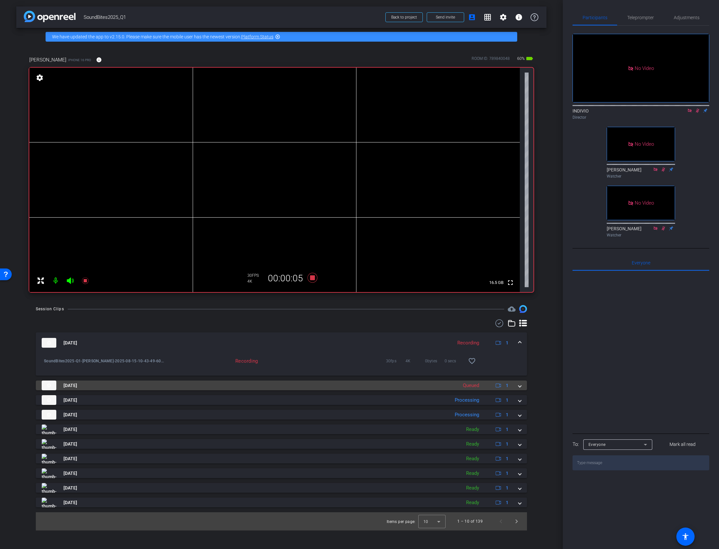
click at [518, 384] on div "[DATE] Queued 1" at bounding box center [280, 386] width 477 height 10
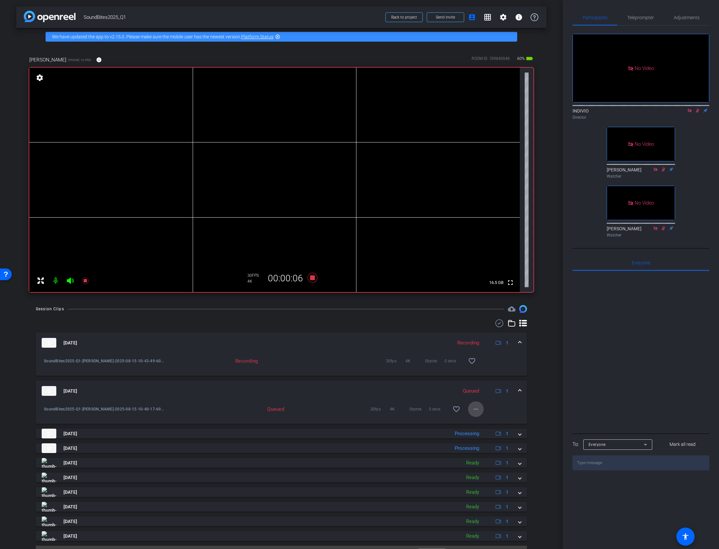
click at [472, 407] on mat-icon "more_horiz" at bounding box center [476, 409] width 8 height 8
click at [474, 424] on span "Download Original" at bounding box center [493, 423] width 47 height 8
click at [518, 390] on span at bounding box center [519, 391] width 3 height 7
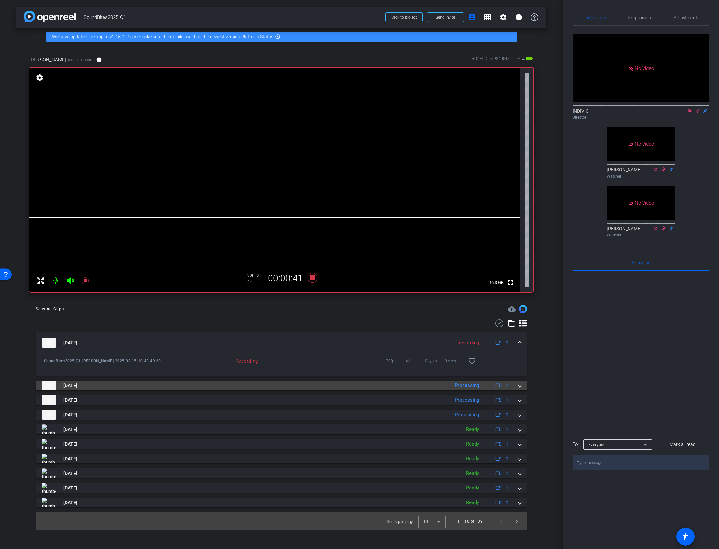
click at [519, 385] on span at bounding box center [519, 385] width 3 height 7
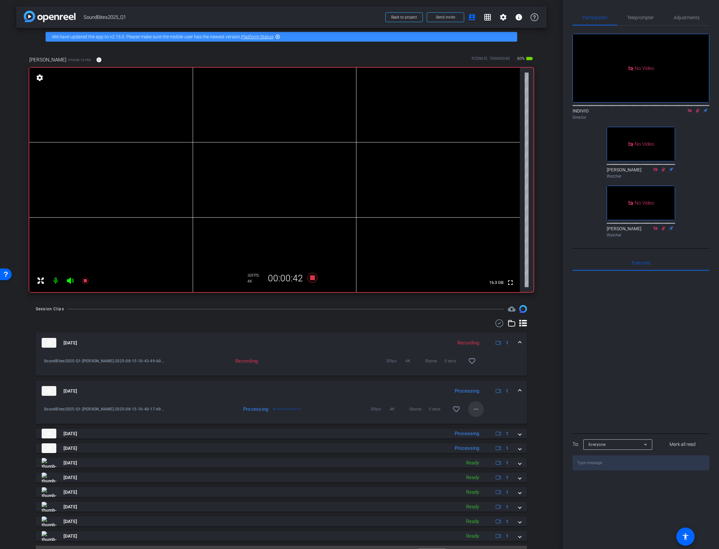
click at [473, 409] on mat-icon "more_horiz" at bounding box center [476, 409] width 8 height 8
click at [472, 421] on span "Download Original" at bounding box center [489, 423] width 39 height 8
click at [518, 391] on span at bounding box center [519, 391] width 3 height 7
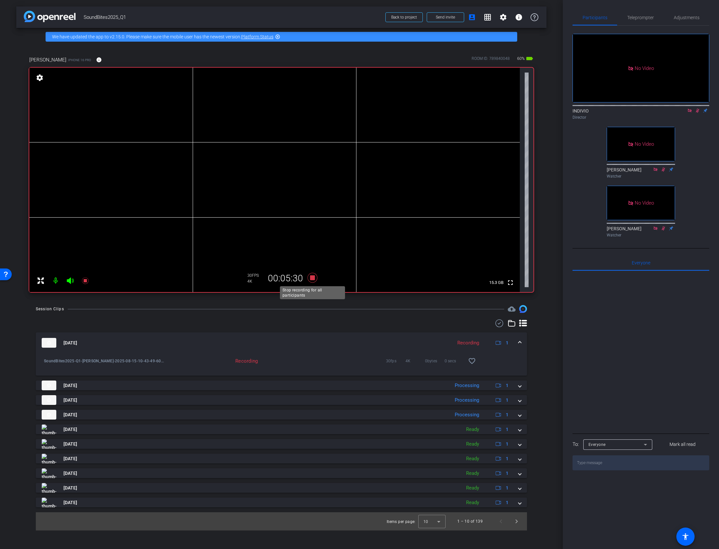
click at [312, 277] on icon at bounding box center [312, 278] width 10 height 10
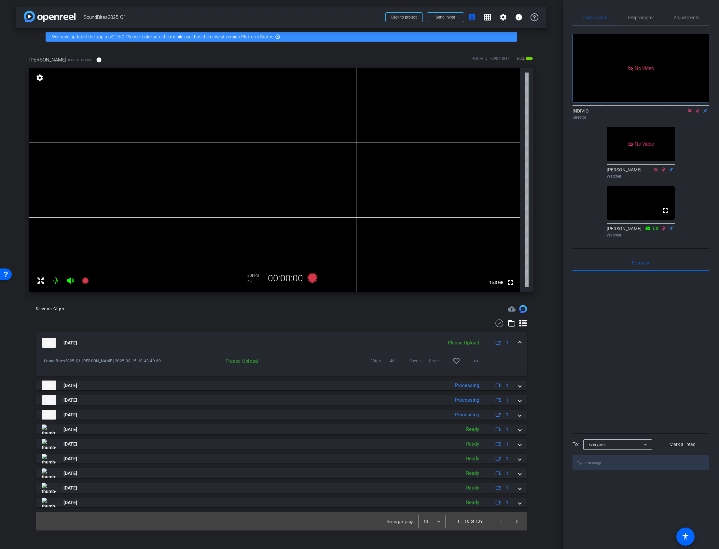
click at [689, 112] on icon at bounding box center [689, 111] width 4 height 4
click at [690, 113] on icon at bounding box center [690, 111] width 4 height 4
click at [474, 361] on mat-icon "more_horiz" at bounding box center [476, 361] width 8 height 8
click at [474, 374] on span "Upload" at bounding box center [486, 375] width 26 height 8
click at [475, 362] on mat-icon "more_horiz" at bounding box center [476, 361] width 8 height 8
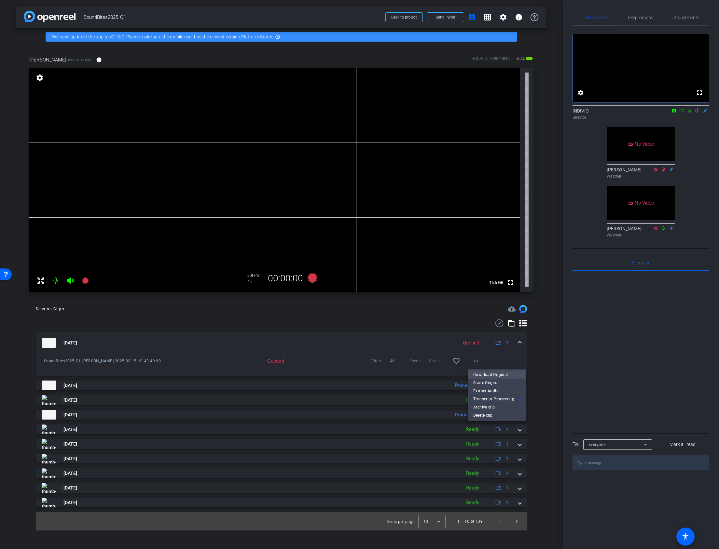
click at [482, 376] on span "Download Original" at bounding box center [496, 375] width 47 height 8
click at [520, 343] on span at bounding box center [519, 343] width 3 height 7
